Goal: Communication & Community: Share content

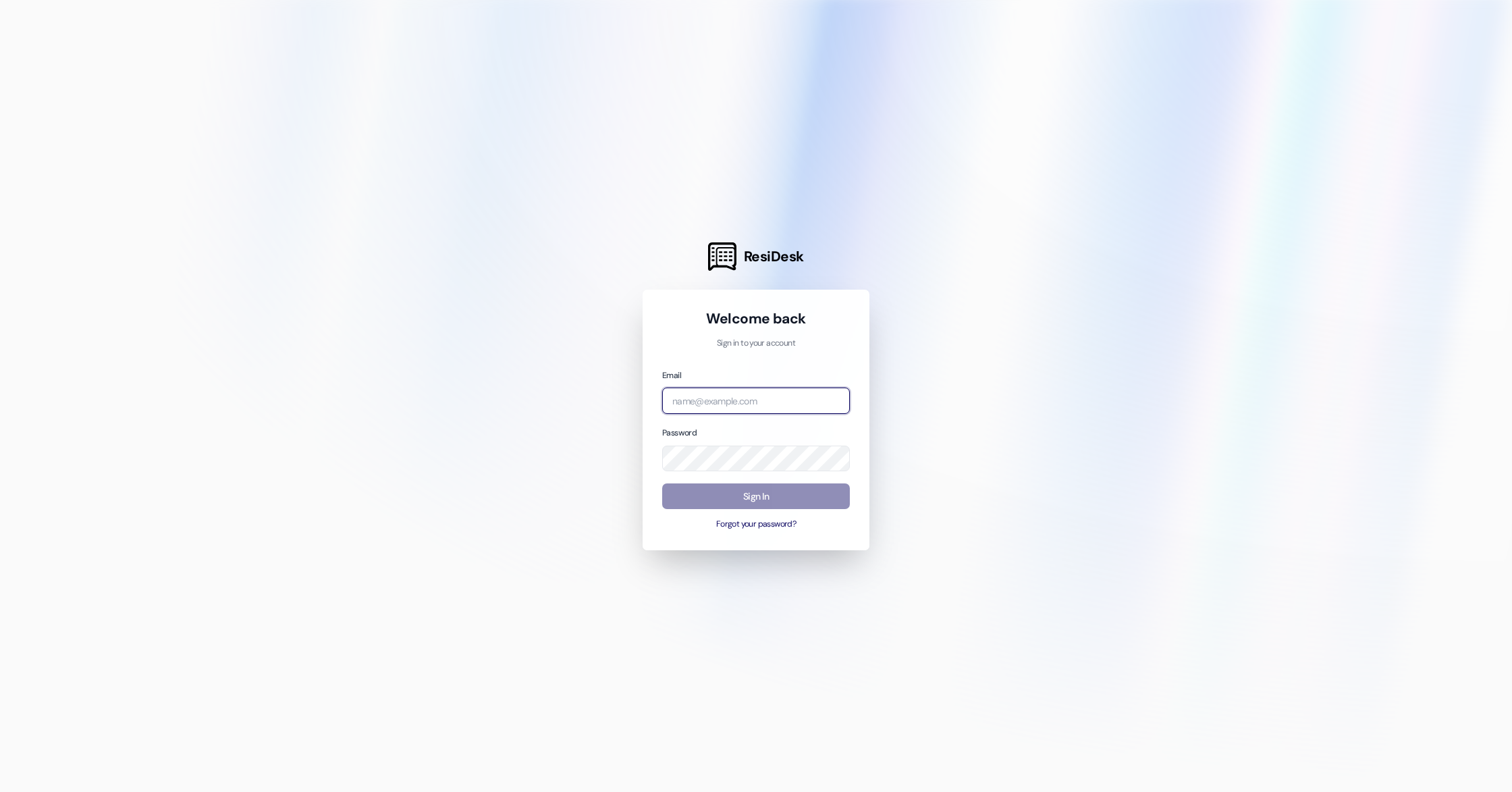
type input "[PERSON_NAME][EMAIL_ADDRESS][DOMAIN_NAME]"
click at [734, 499] on button "Sign In" at bounding box center [756, 496] width 188 height 26
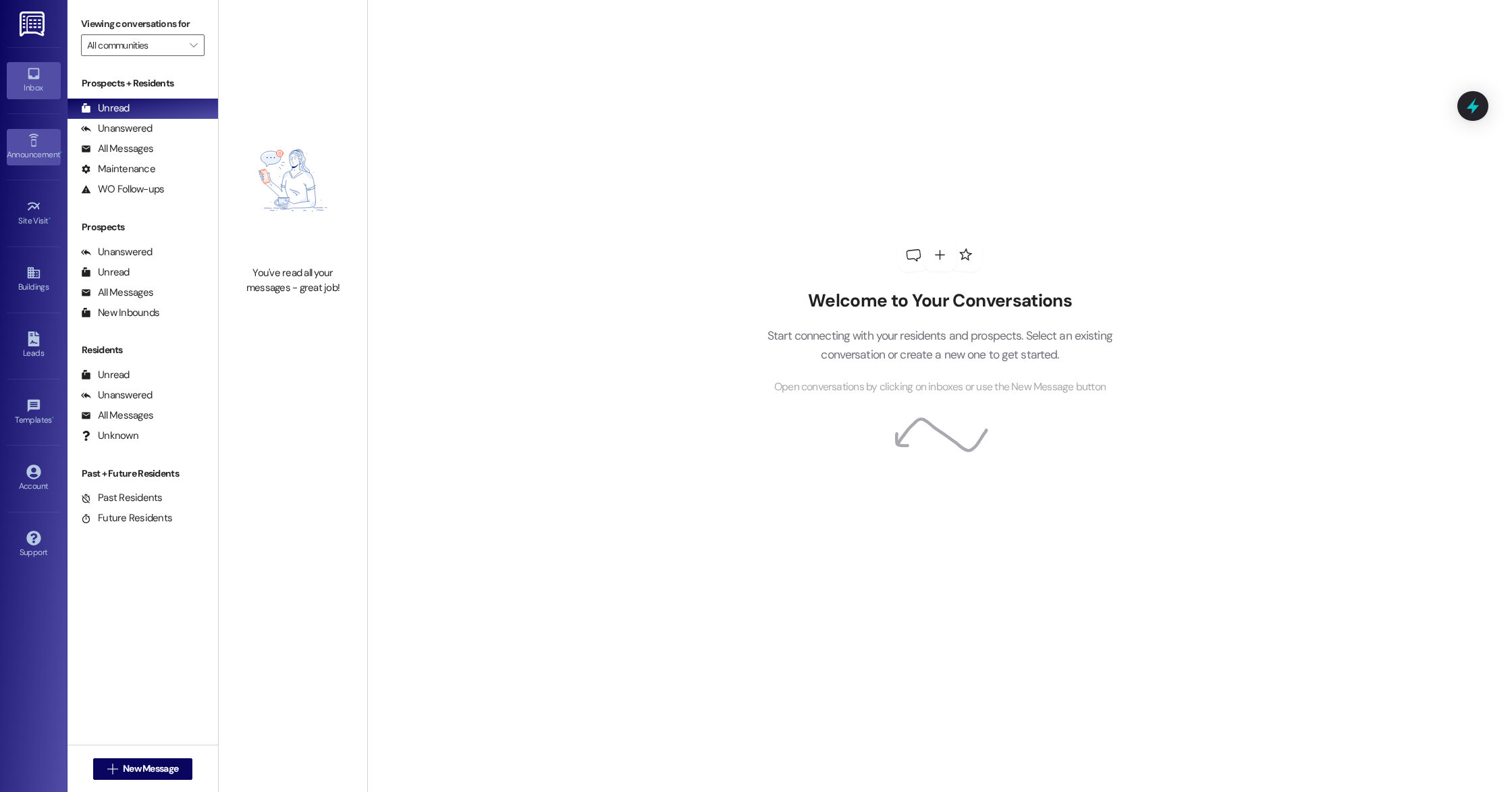
click at [35, 145] on icon at bounding box center [33, 140] width 10 height 13
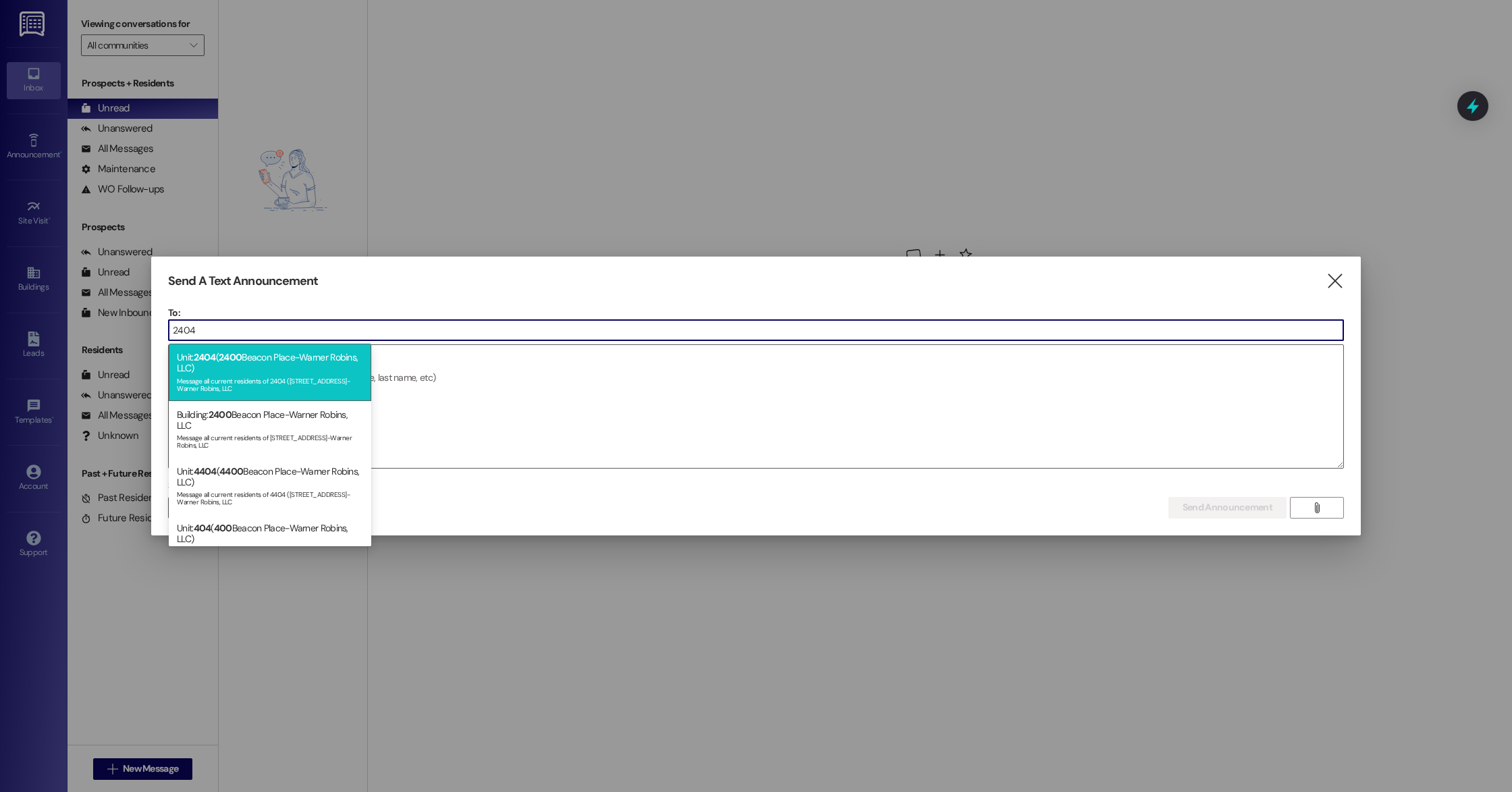
type input "2404"
click at [215, 389] on div "Message all current residents of 2404 ([STREET_ADDRESS]-Warner Robins, LLC" at bounding box center [270, 383] width 186 height 19
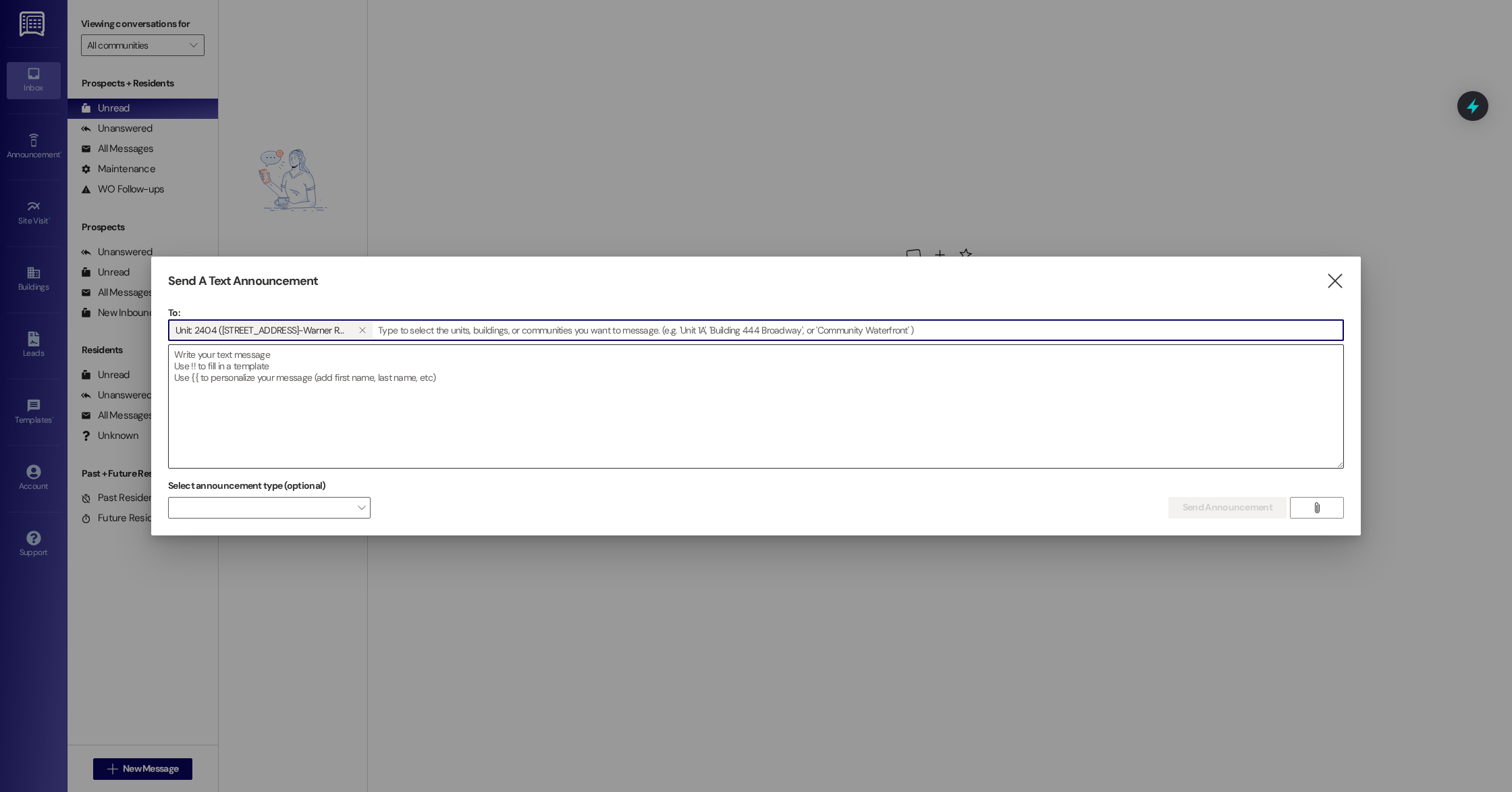
click at [251, 379] on textarea at bounding box center [756, 406] width 1175 height 123
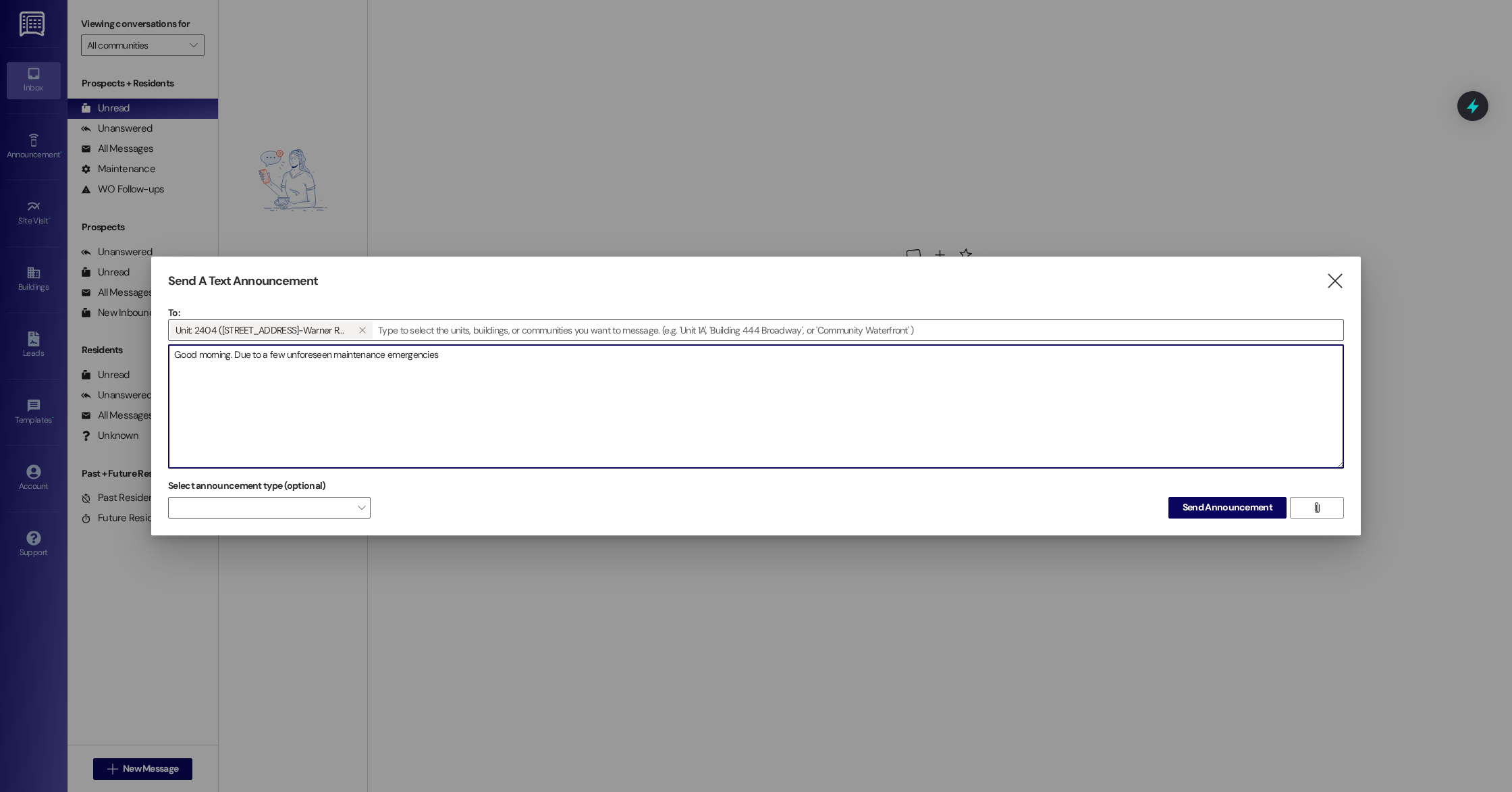
click at [480, 361] on textarea "Good morning. Due to a few unforeseen maintenance emergencies" at bounding box center [756, 406] width 1175 height 123
click at [872, 361] on textarea "Good morning. Due to a few unforeseen maintenance emergencies it is going to ta…" at bounding box center [756, 406] width 1175 height 123
click at [233, 354] on textarea "Good morning. Due to a few unforeseen maintenance emergencies it is going to ta…" at bounding box center [756, 406] width 1175 height 123
click at [173, 357] on textarea "Due to a few unforeseen maintenance emergencies it is going to take a little bi…" at bounding box center [756, 406] width 1175 height 123
click at [185, 355] on textarea "Helllo! Due to a few unforeseen maintenance emergencies it is going to take a l…" at bounding box center [756, 406] width 1175 height 123
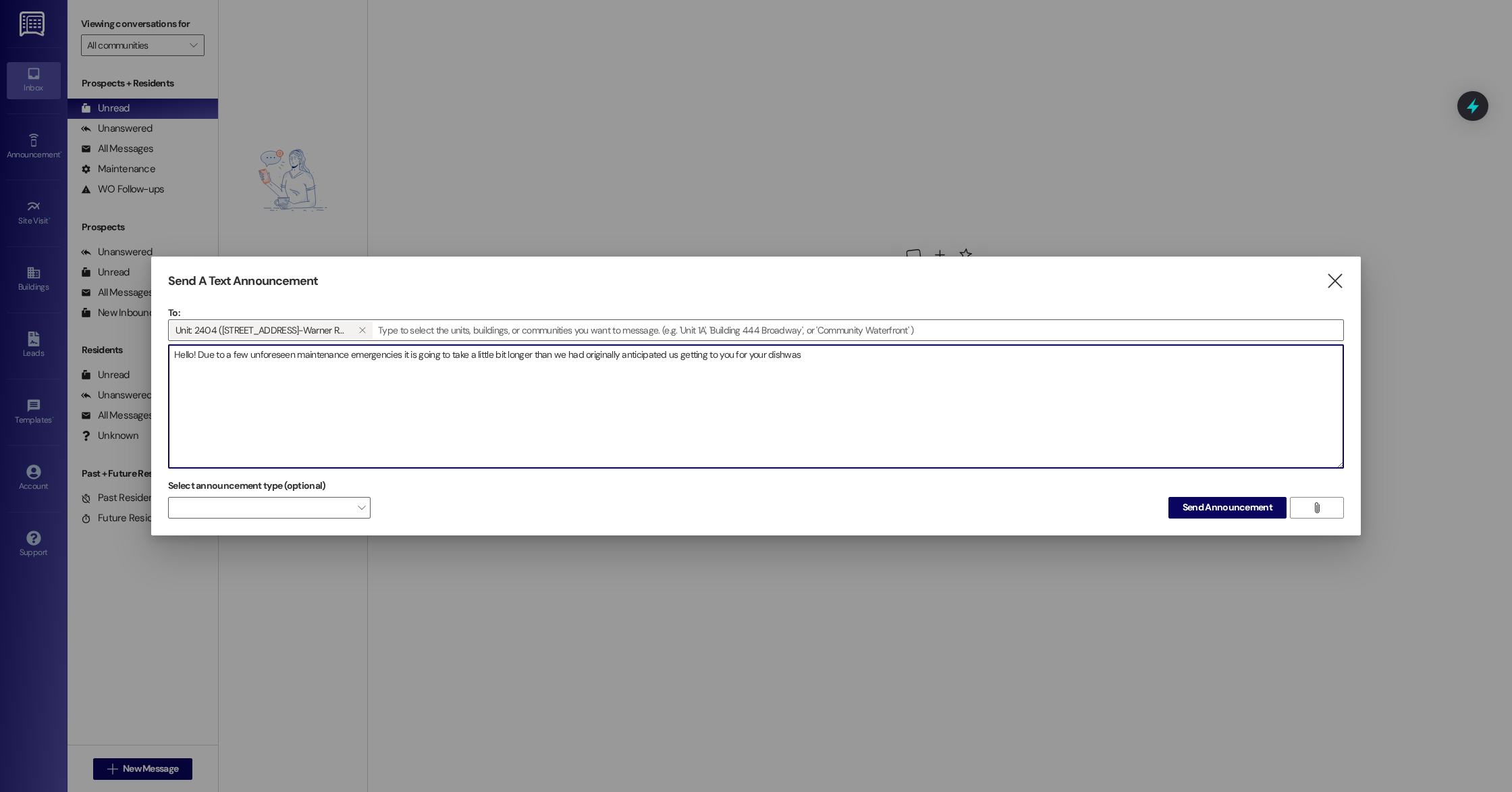
click at [900, 355] on textarea "Hello! Due to a few unforeseen maintenance emergencies it is going to take a li…" at bounding box center [756, 406] width 1175 height 123
click at [674, 355] on textarea "Hello! Due to a few unforeseen maintenance emergencies it is going to take a li…" at bounding box center [756, 406] width 1175 height 123
drag, startPoint x: 703, startPoint y: 356, endPoint x: 667, endPoint y: 355, distance: 36.0
click at [667, 355] on textarea "Hello! Due to a few unforeseen maintenance emergencies it is going to take a li…" at bounding box center [756, 406] width 1175 height 123
click at [838, 417] on textarea "Hello! Due to a few unforeseen maintenance emergencies it is going to take a li…" at bounding box center [756, 406] width 1175 height 123
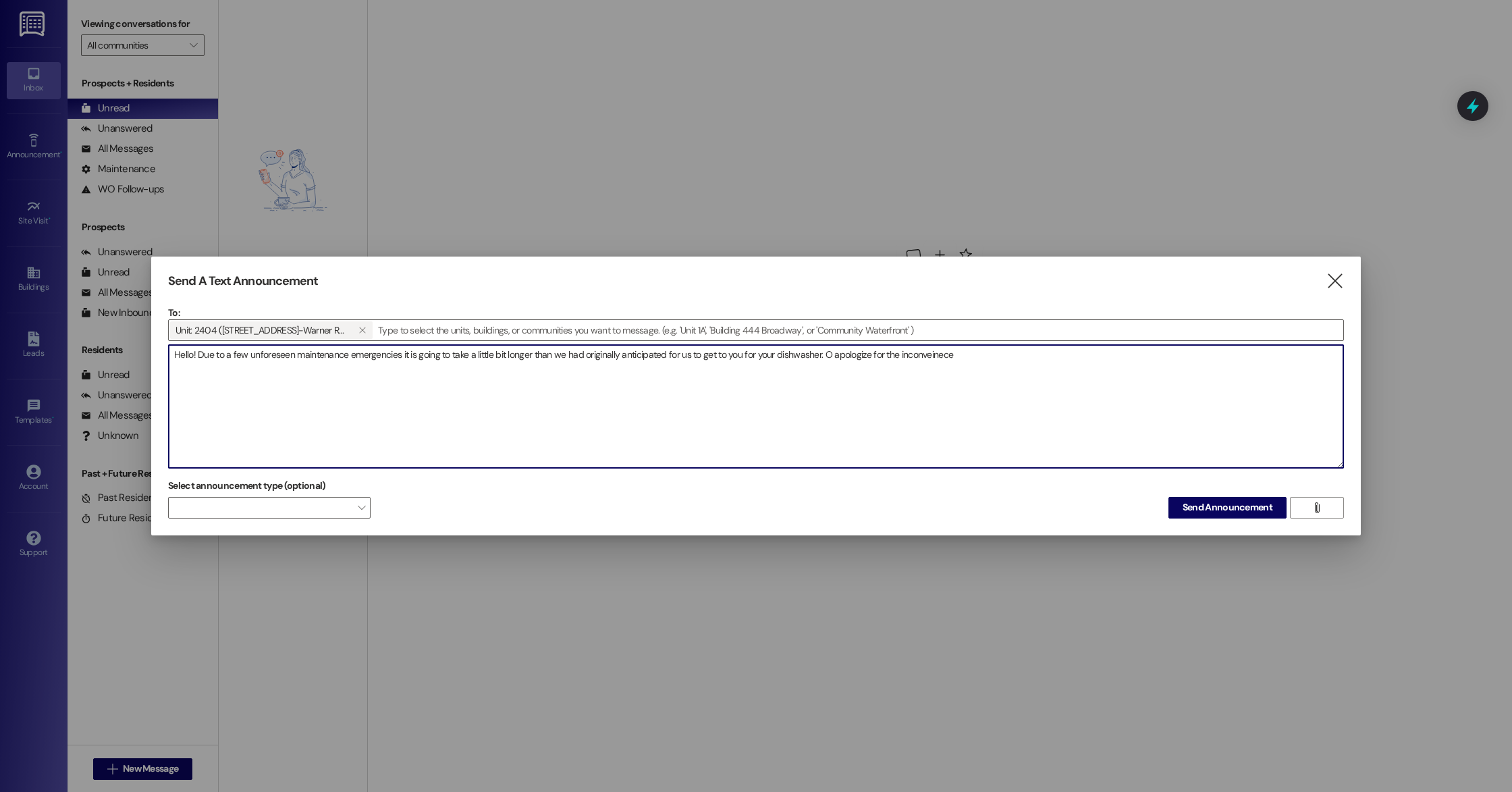
click at [830, 357] on textarea "Hello! Due to a few unforeseen maintenance emergencies it is going to take a li…" at bounding box center [756, 406] width 1175 height 123
type textarea "Hello! Due to a few unforeseen maintenance emergencies it is going to take a li…"
click at [1231, 509] on span "Send Announcement" at bounding box center [1227, 507] width 90 height 14
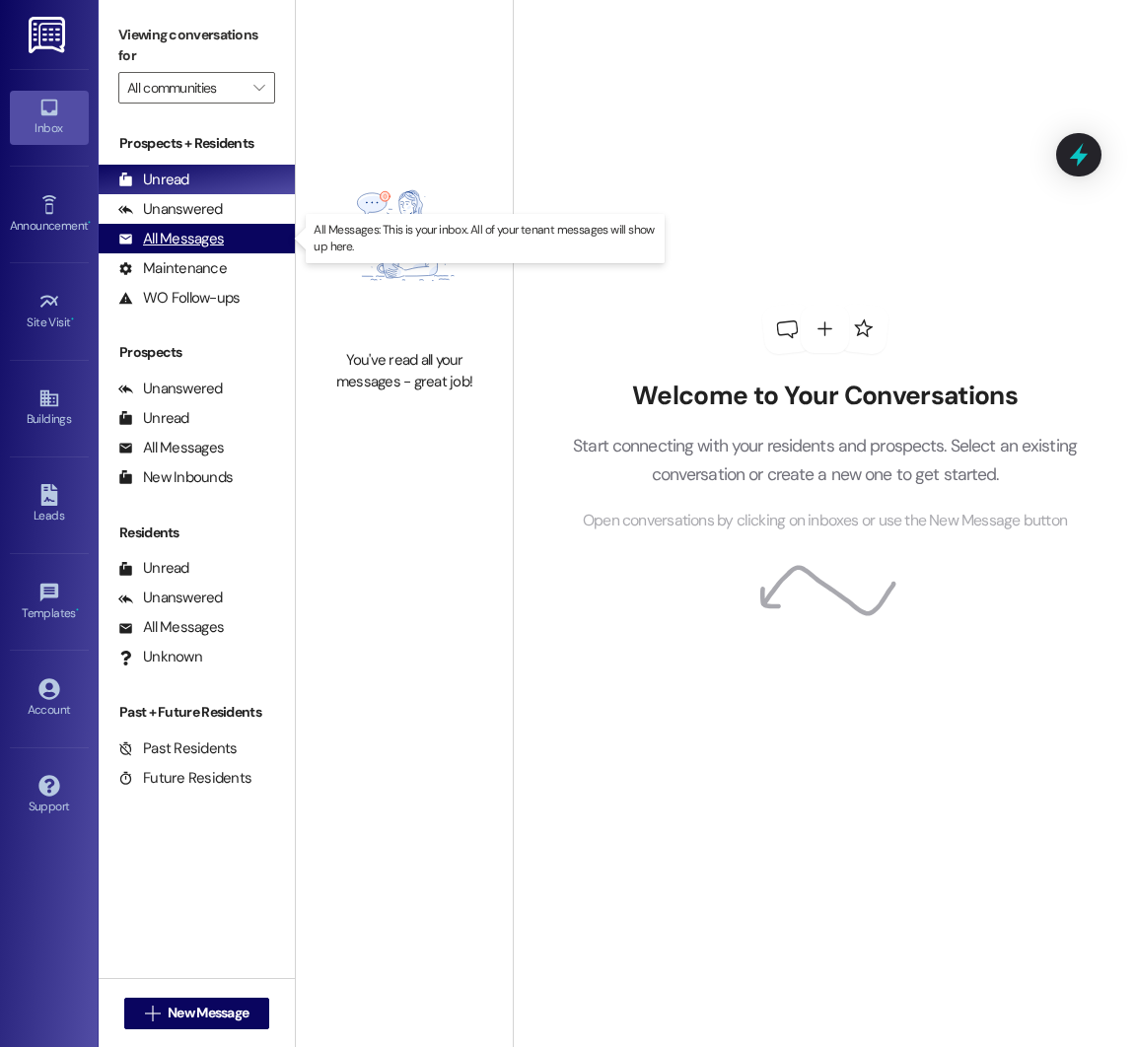
click at [171, 246] on div "All Messages" at bounding box center [170, 239] width 105 height 21
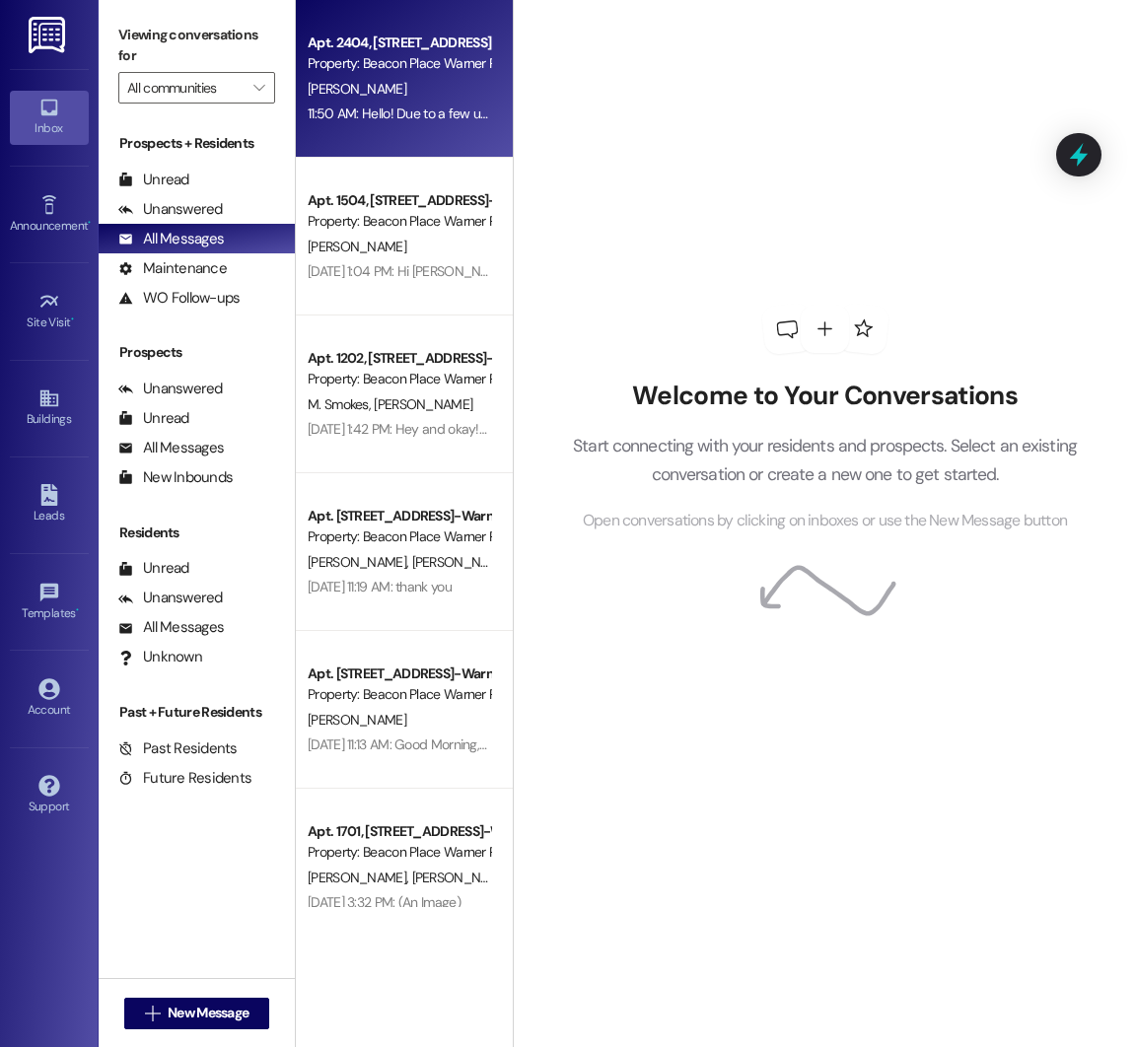
click at [388, 89] on div "[PERSON_NAME]" at bounding box center [399, 89] width 186 height 25
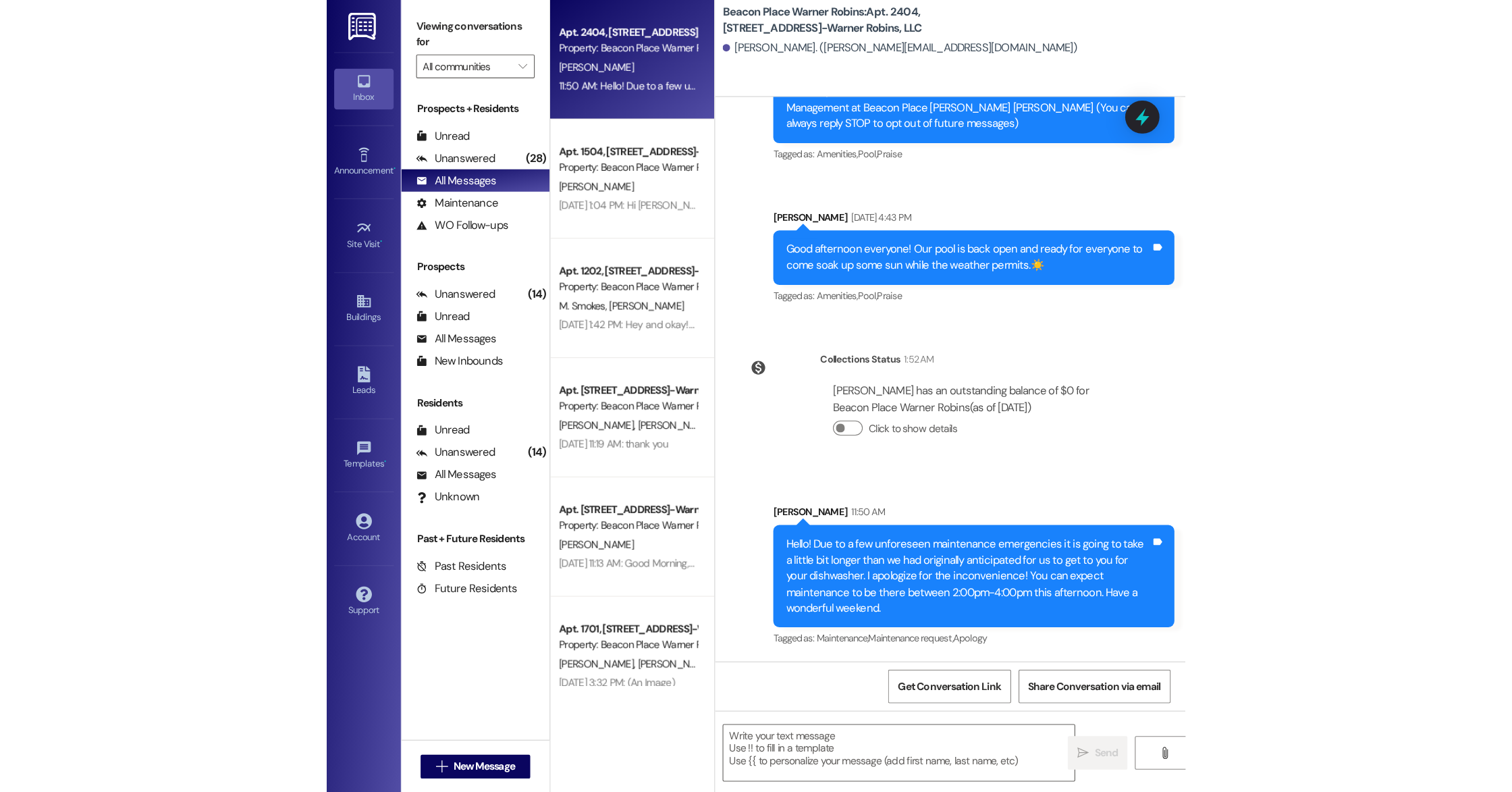
scroll to position [183, 0]
